Goal: Navigation & Orientation: Find specific page/section

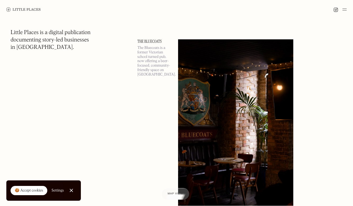
scroll to position [5912, 0]
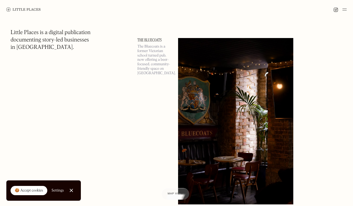
click at [71, 190] on link "Close Cookie Popup" at bounding box center [71, 190] width 11 height 11
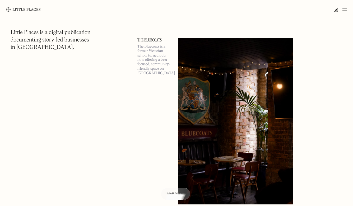
click at [174, 192] on div "Map view" at bounding box center [175, 194] width 16 height 6
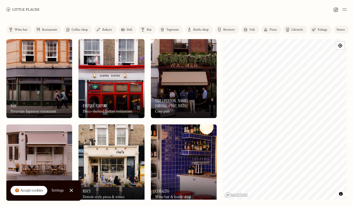
click at [192, 29] on link "Bottle shop" at bounding box center [199, 29] width 28 height 8
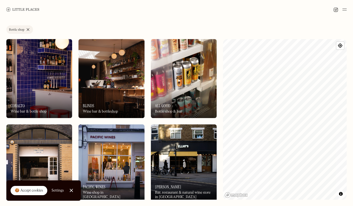
click at [70, 192] on link "Close Cookie Popup" at bounding box center [71, 190] width 11 height 11
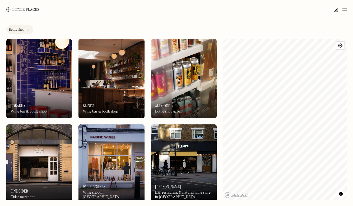
click at [346, 8] on img at bounding box center [345, 9] width 4 height 6
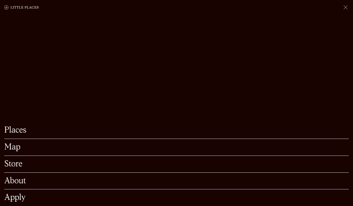
click at [11, 167] on link "Store" at bounding box center [176, 164] width 345 height 8
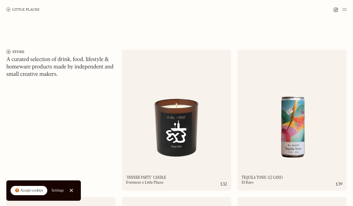
click at [71, 191] on link "Close Cookie Popup" at bounding box center [71, 190] width 11 height 11
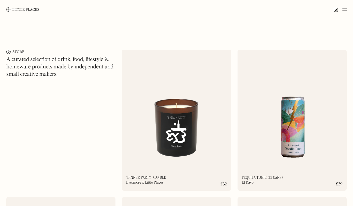
click at [345, 10] on img at bounding box center [345, 9] width 4 height 6
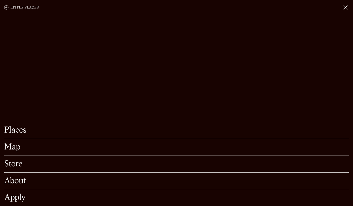
click at [19, 180] on link "About" at bounding box center [176, 181] width 345 height 8
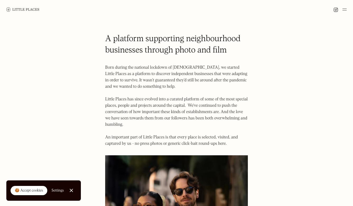
click at [72, 191] on link "Close Cookie Popup" at bounding box center [71, 190] width 11 height 11
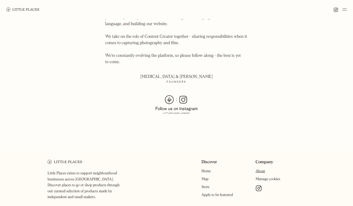
scroll to position [357, 0]
click at [170, 95] on img at bounding box center [176, 104] width 42 height 19
click at [184, 95] on img at bounding box center [176, 104] width 42 height 19
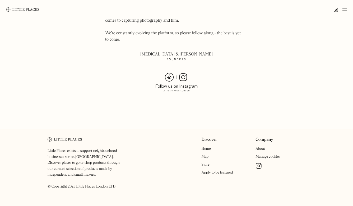
click at [223, 171] on link "Apply to be featured" at bounding box center [216, 173] width 31 height 4
